Goal: Find specific page/section: Locate a particular part of the current website

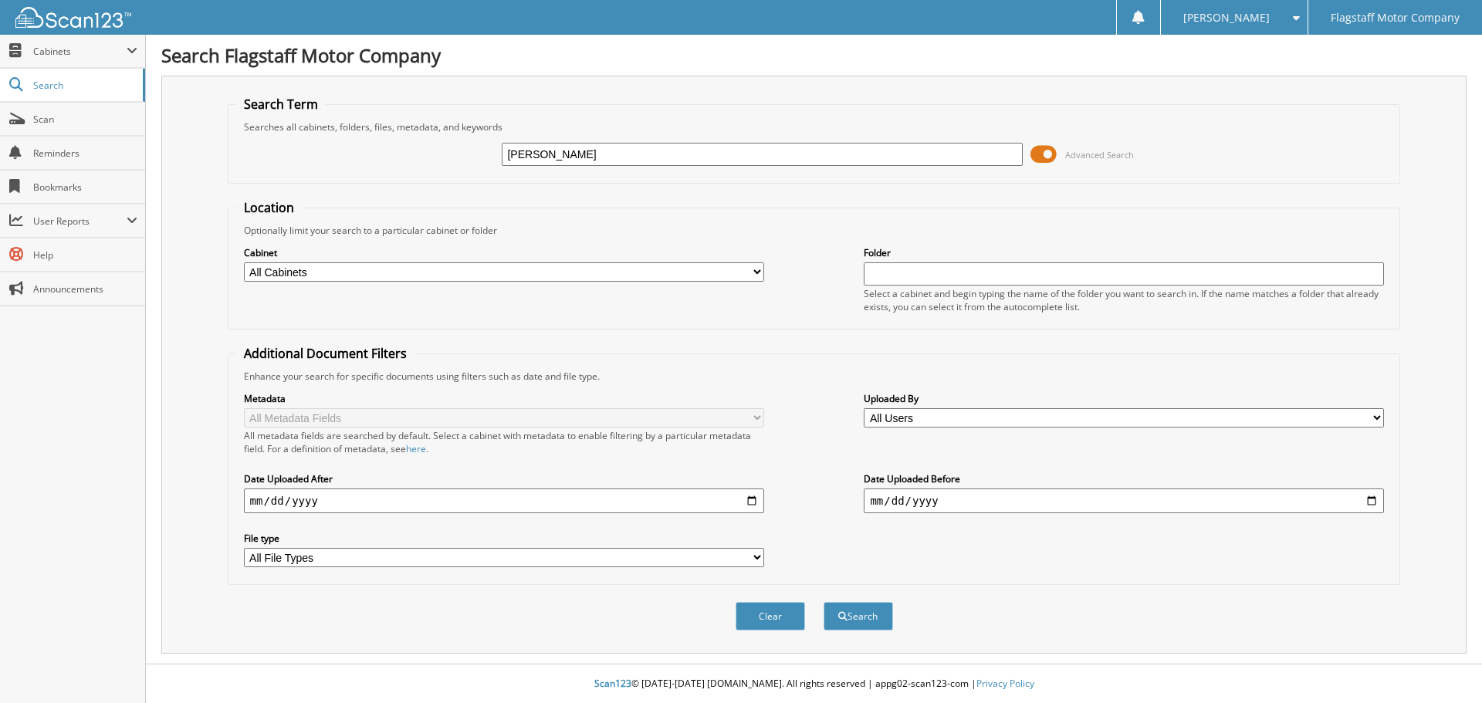
type input "[PERSON_NAME]"
click at [824, 602] on button "Search" at bounding box center [858, 616] width 69 height 29
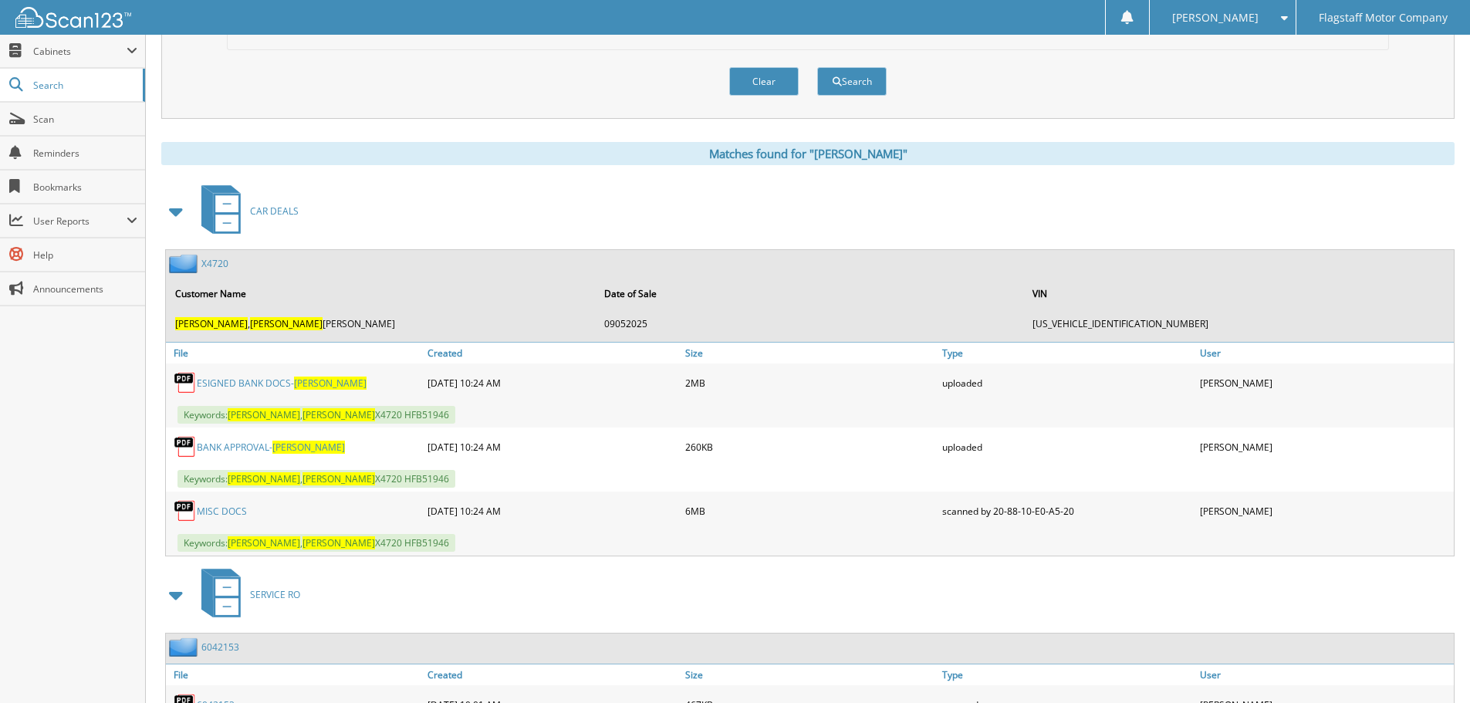
scroll to position [617, 0]
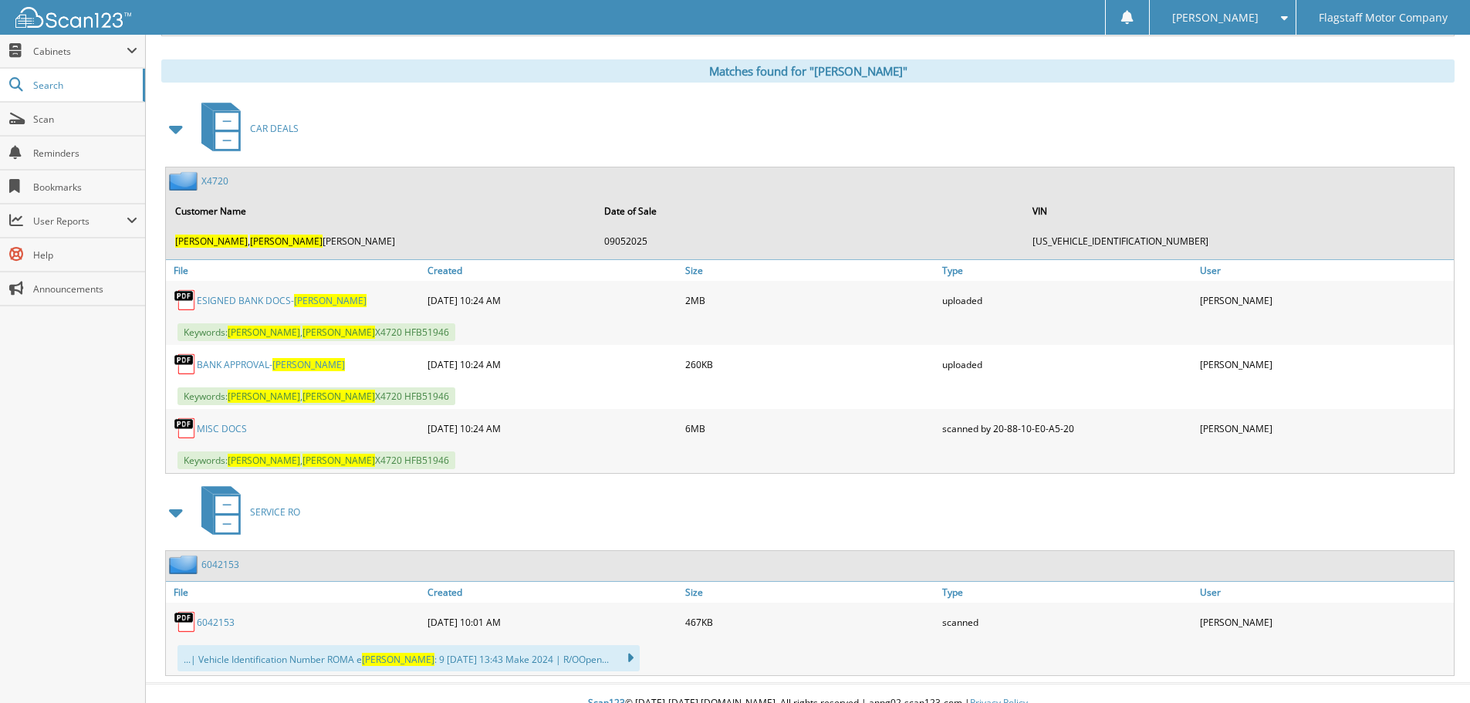
click at [273, 302] on link "ESIGNED BANK DOCS- [PERSON_NAME]" at bounding box center [282, 300] width 170 height 13
click at [222, 429] on link "MISC DOCS" at bounding box center [222, 428] width 50 height 13
